Goal: Find contact information: Find contact information

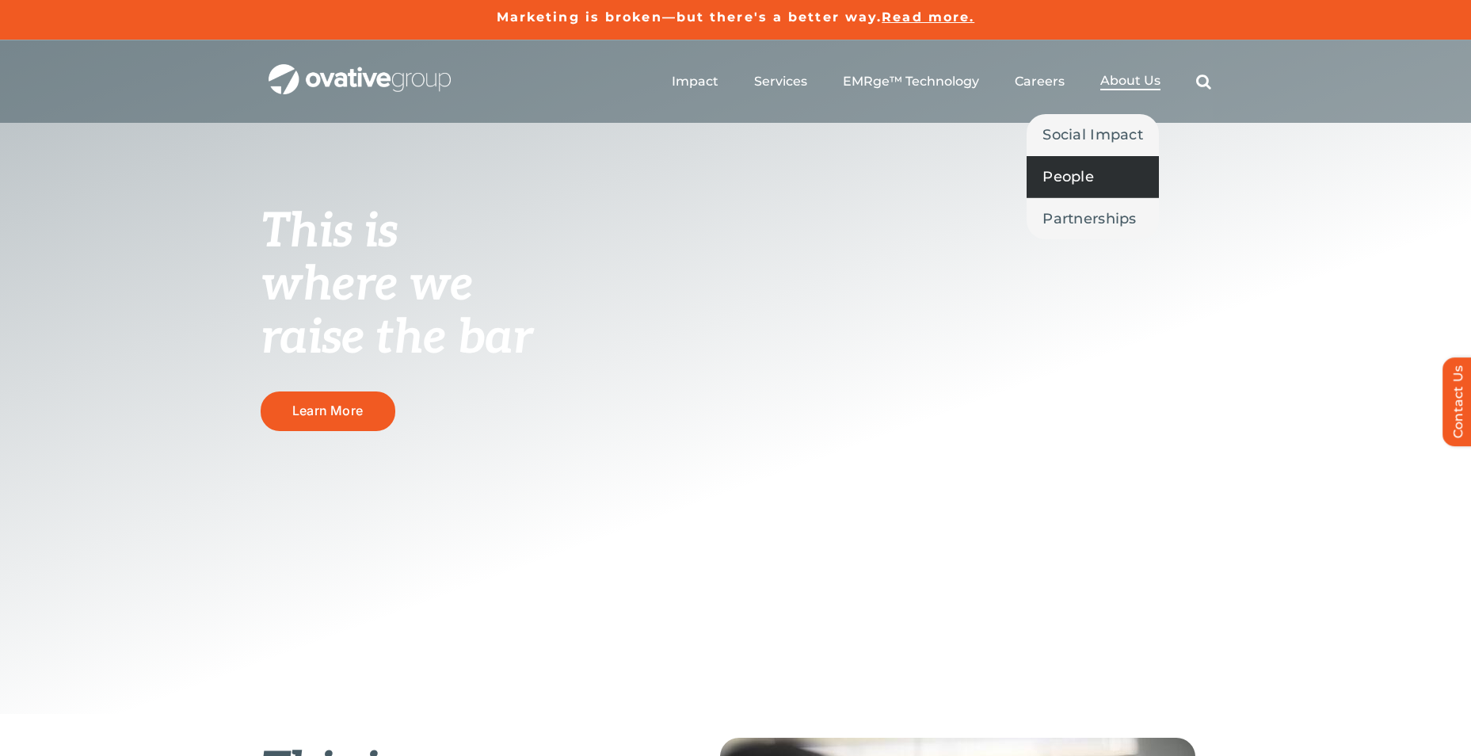
click at [1088, 180] on span "People" at bounding box center [1068, 177] width 51 height 22
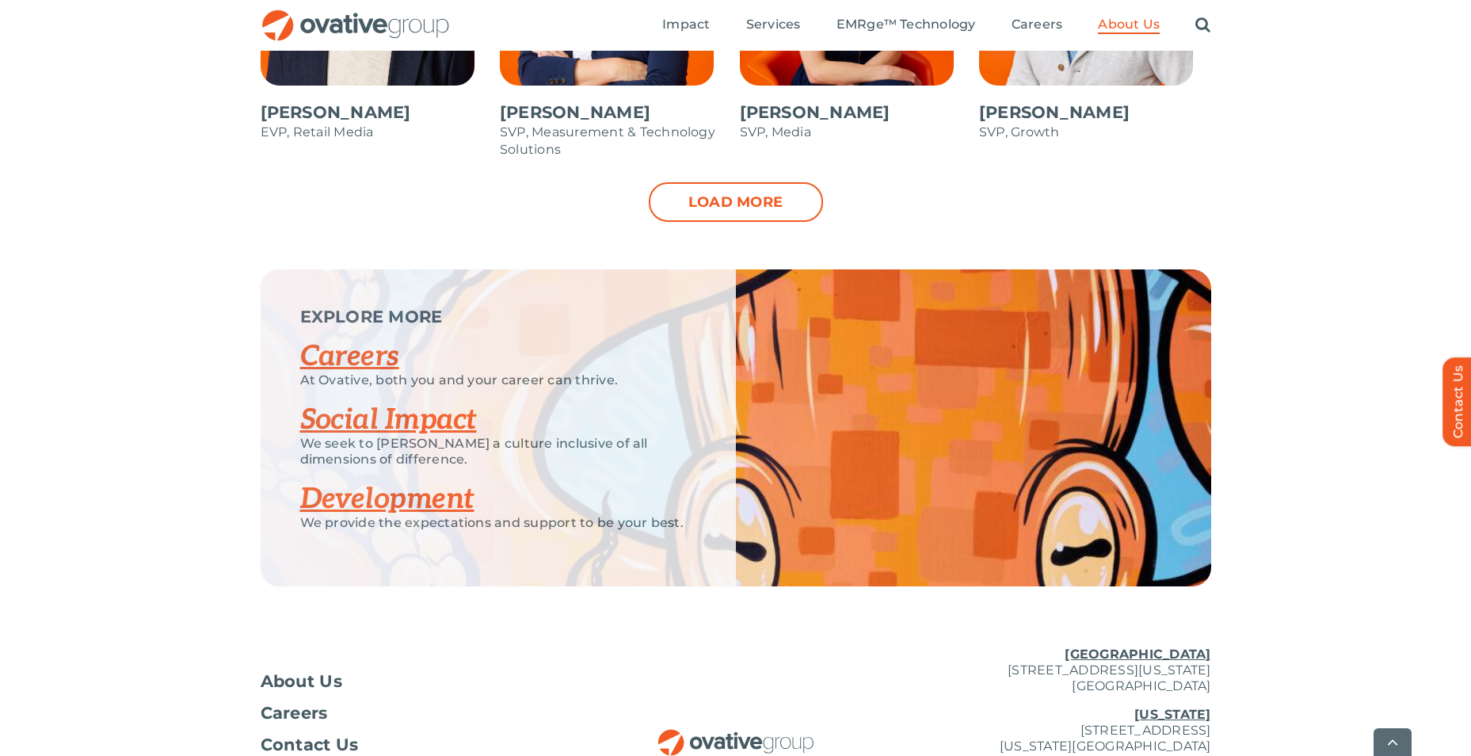
scroll to position [2033, 0]
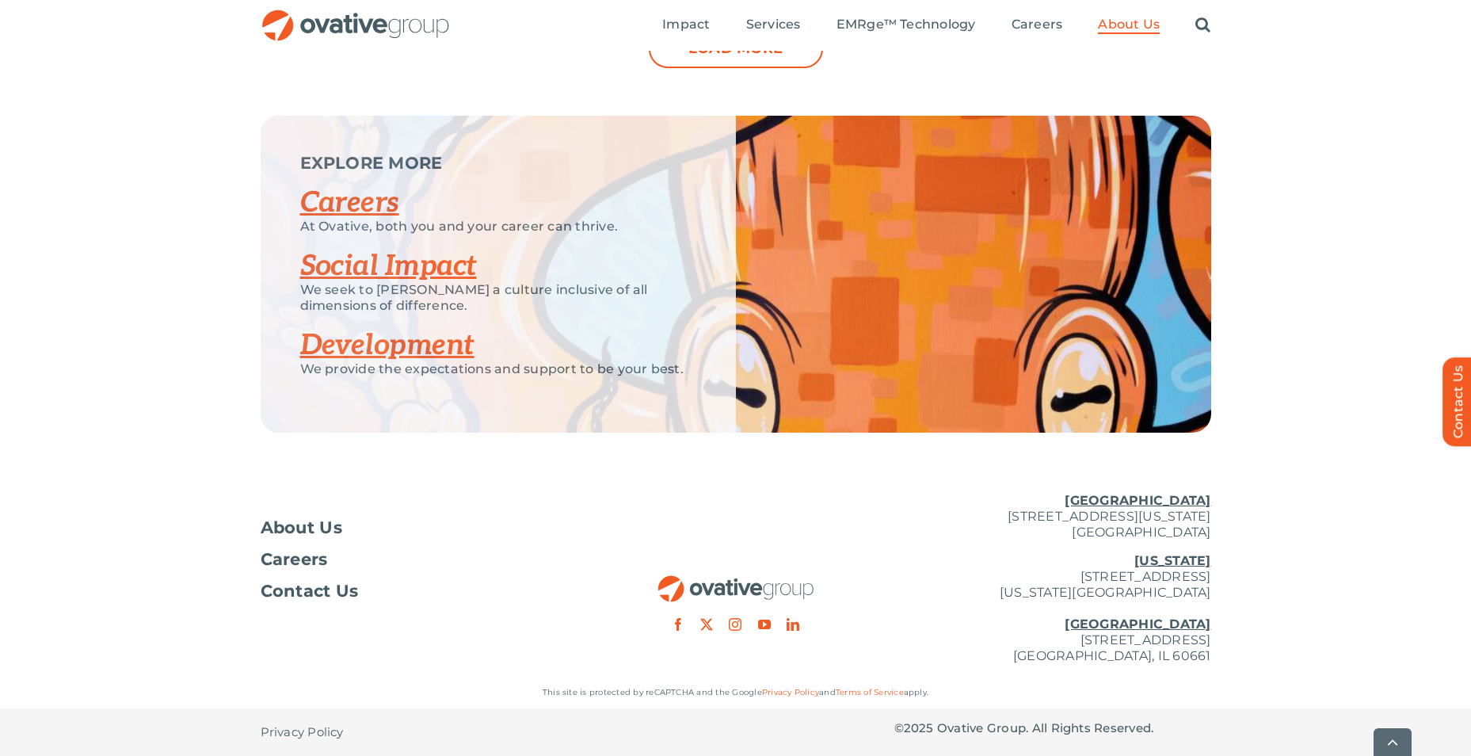
drag, startPoint x: 961, startPoint y: 644, endPoint x: 1212, endPoint y: 641, distance: 251.1
click at [1212, 641] on div "About Us Careers Contact Us Minneapolis 729 Washington Avenue N, Suite 1000 Min…" at bounding box center [735, 578] width 1471 height 196
copy p "[STREET_ADDRESS]"
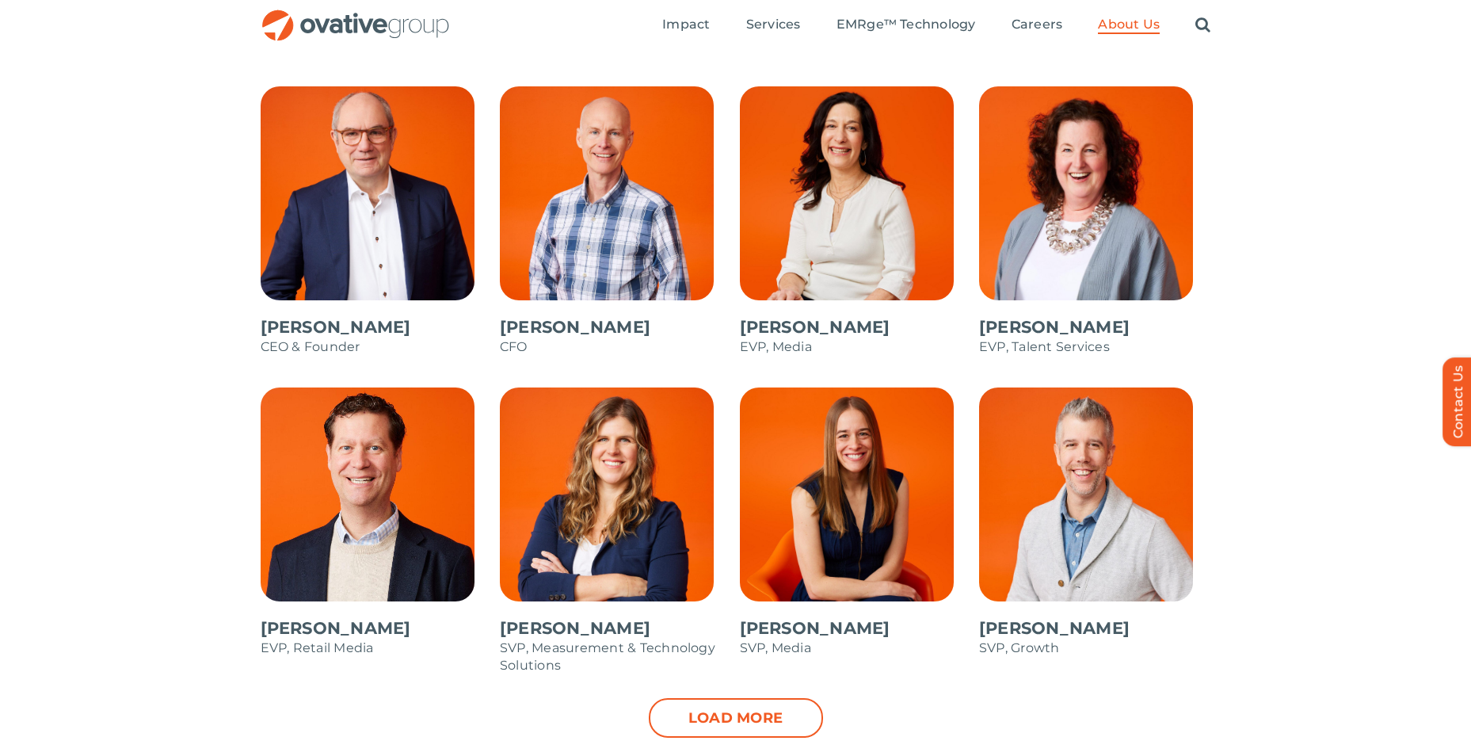
scroll to position [1354, 0]
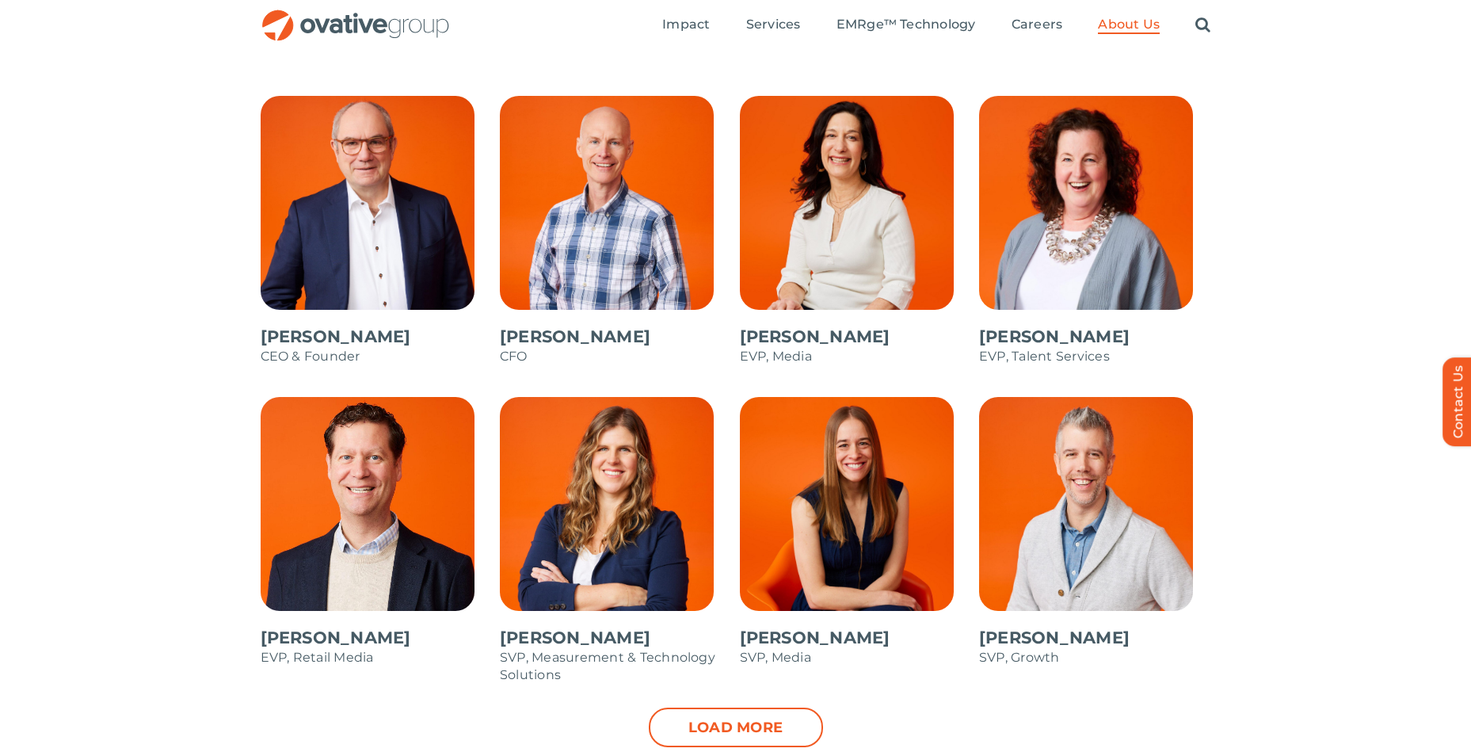
click at [630, 207] on span at bounding box center [616, 238] width 232 height 285
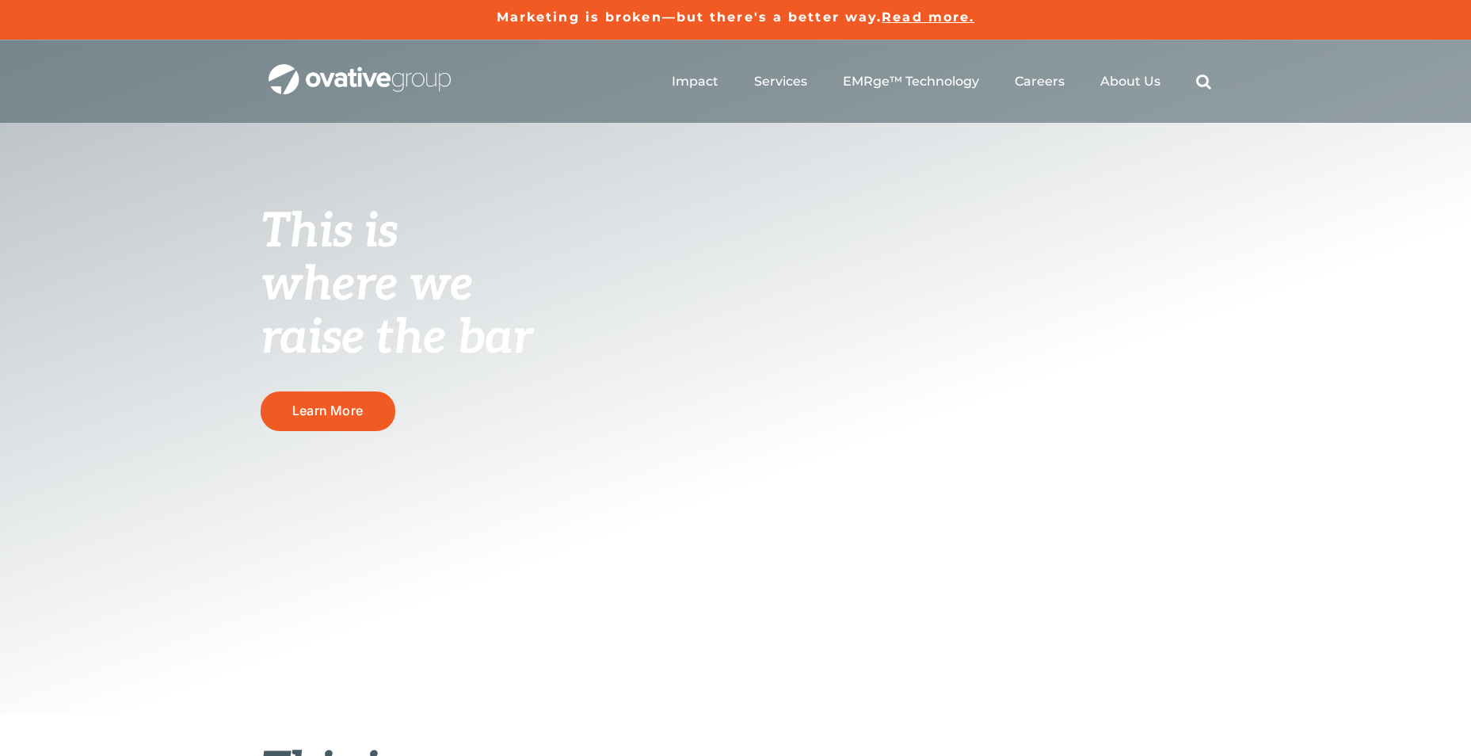
click at [482, 128] on div "This is where we raise the bar Learn More" at bounding box center [735, 376] width 1471 height 673
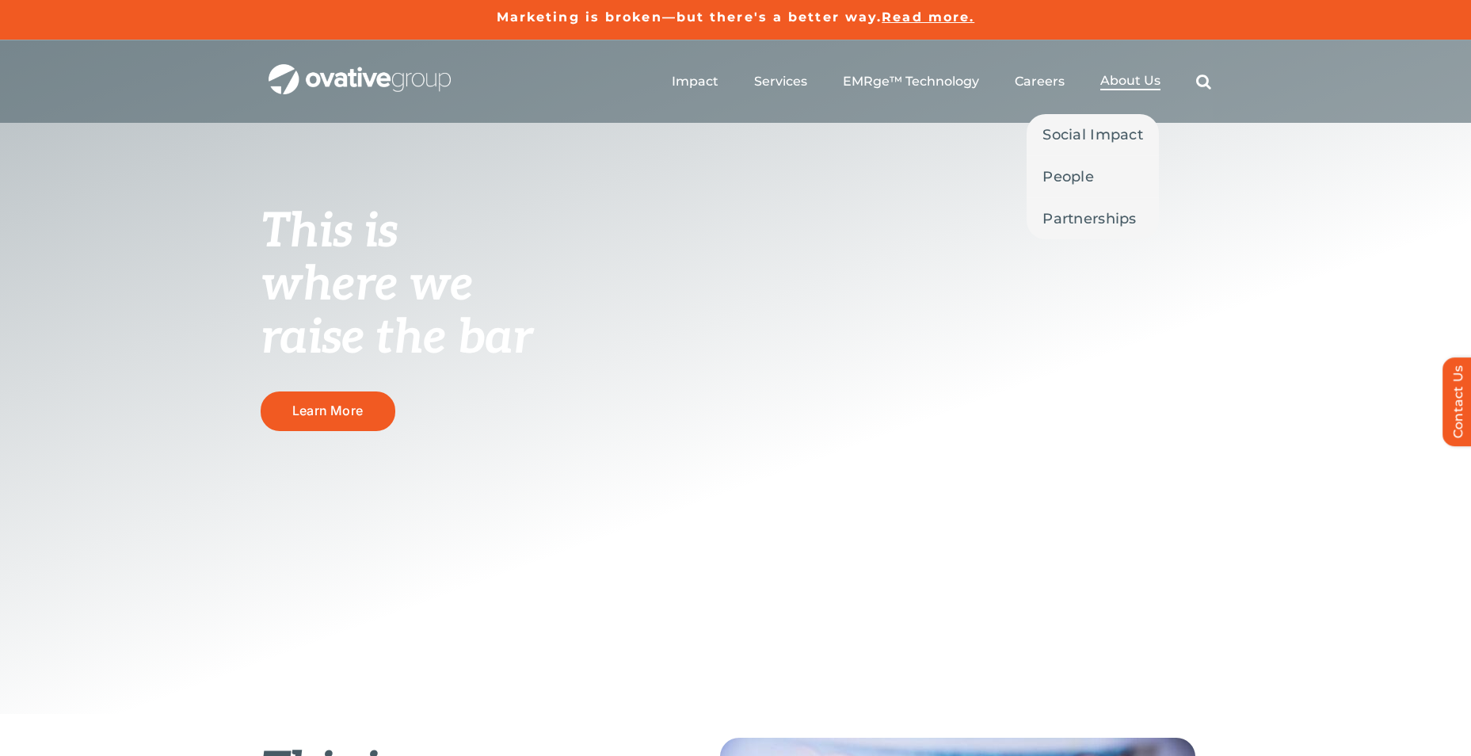
click at [1127, 87] on span "About Us" at bounding box center [1130, 81] width 60 height 16
click at [1135, 82] on span "About Us" at bounding box center [1130, 81] width 60 height 16
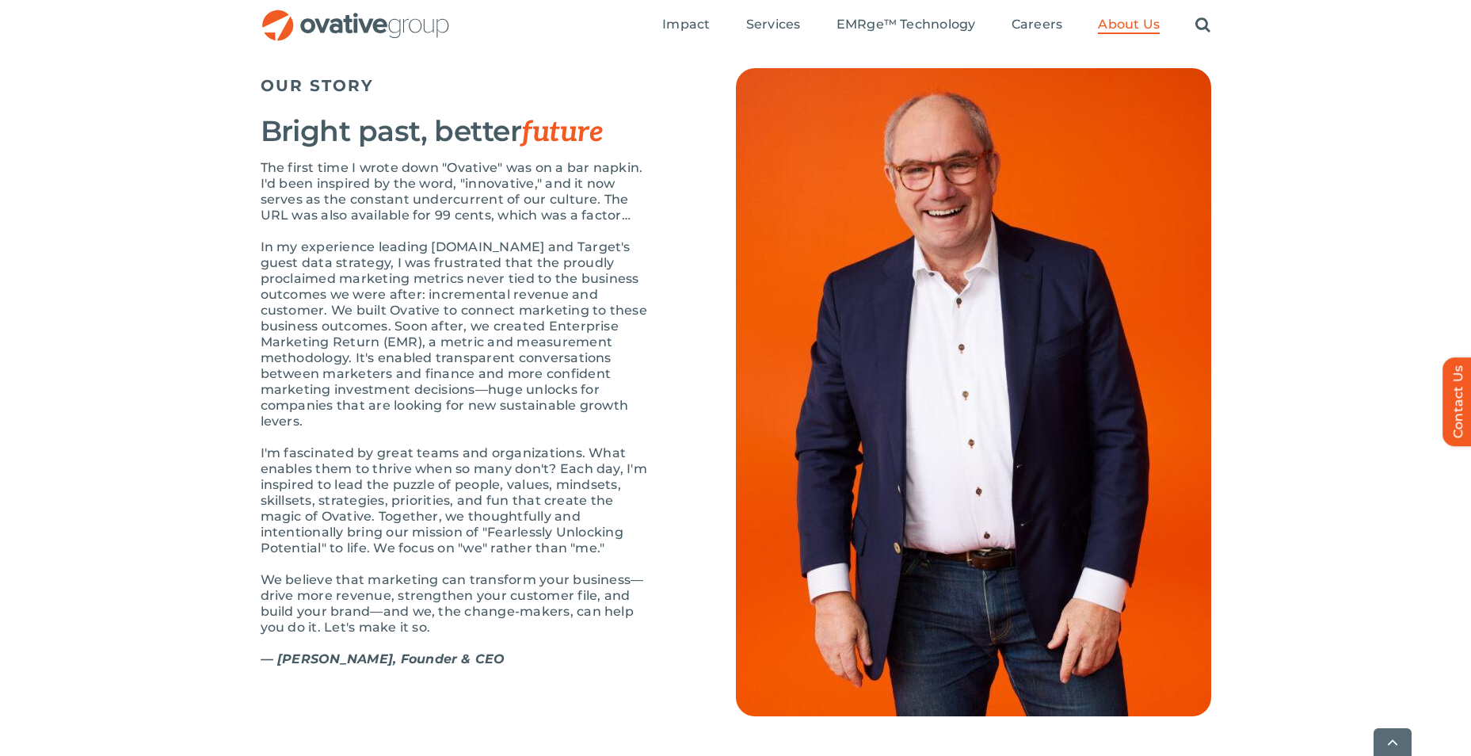
scroll to position [1648, 0]
